Goal: Navigation & Orientation: Find specific page/section

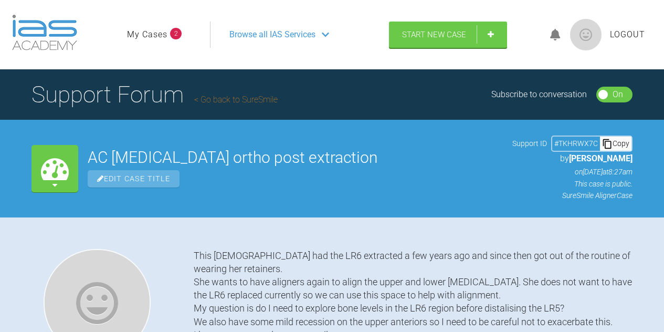
click at [302, 25] on div "Browse all IAS Services" at bounding box center [295, 35] width 150 height 26
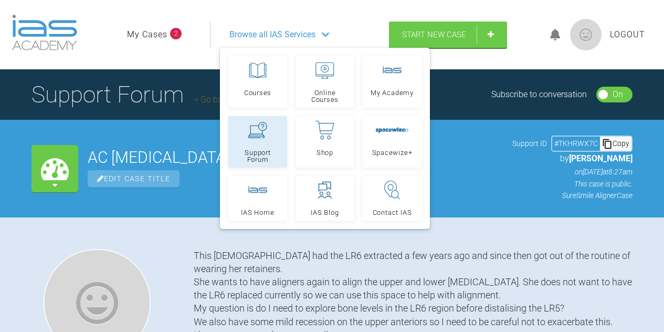
click at [250, 137] on icon at bounding box center [257, 130] width 19 height 16
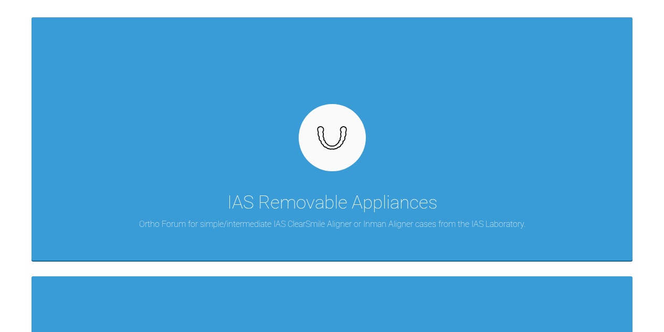
scroll to position [53, 0]
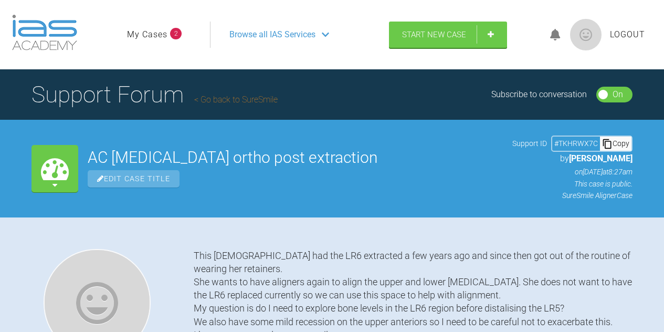
click at [318, 29] on div "Browse all IAS Services" at bounding box center [295, 35] width 150 height 26
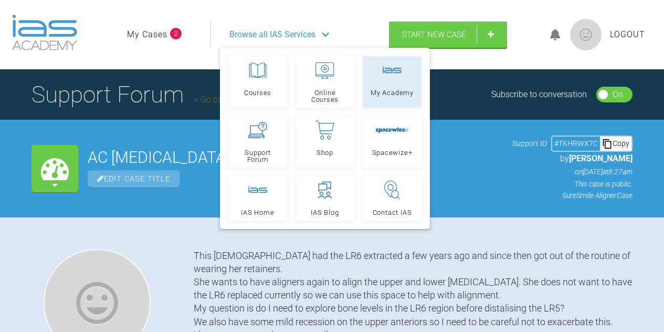
click at [391, 83] on link "My Academy" at bounding box center [392, 81] width 59 height 51
